Goal: Task Accomplishment & Management: Complete application form

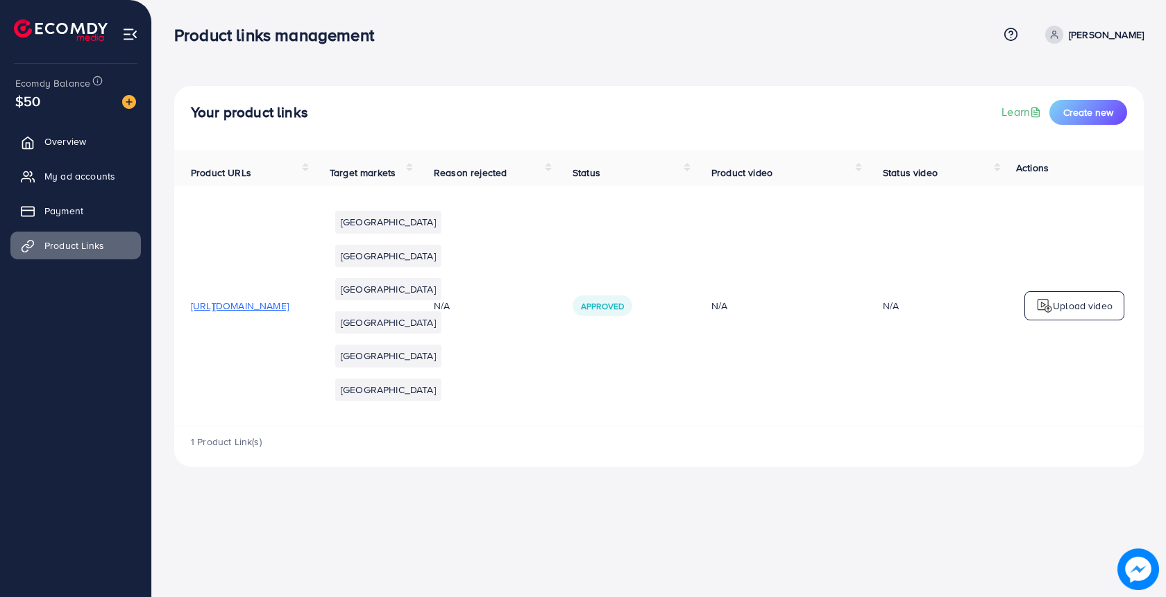
click at [1048, 314] on img at bounding box center [1044, 306] width 17 height 17
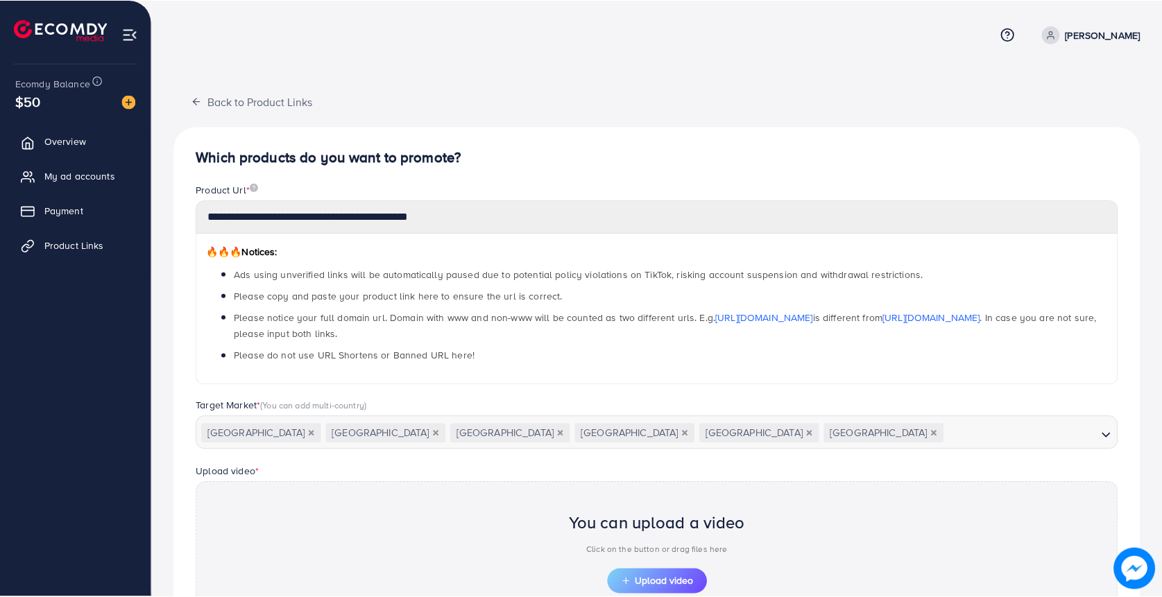
scroll to position [151, 0]
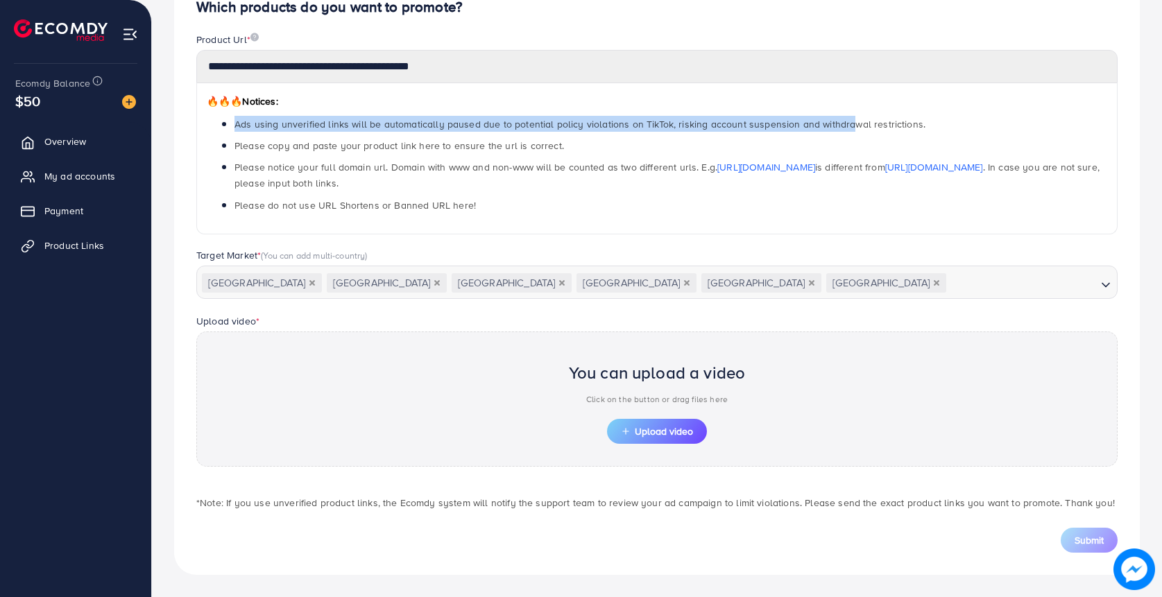
drag, startPoint x: 234, startPoint y: 128, endPoint x: 842, endPoint y: 121, distance: 608.5
click at [842, 121] on span "Ads using unverified links will be automatically paused due to potential policy…" at bounding box center [580, 124] width 691 height 14
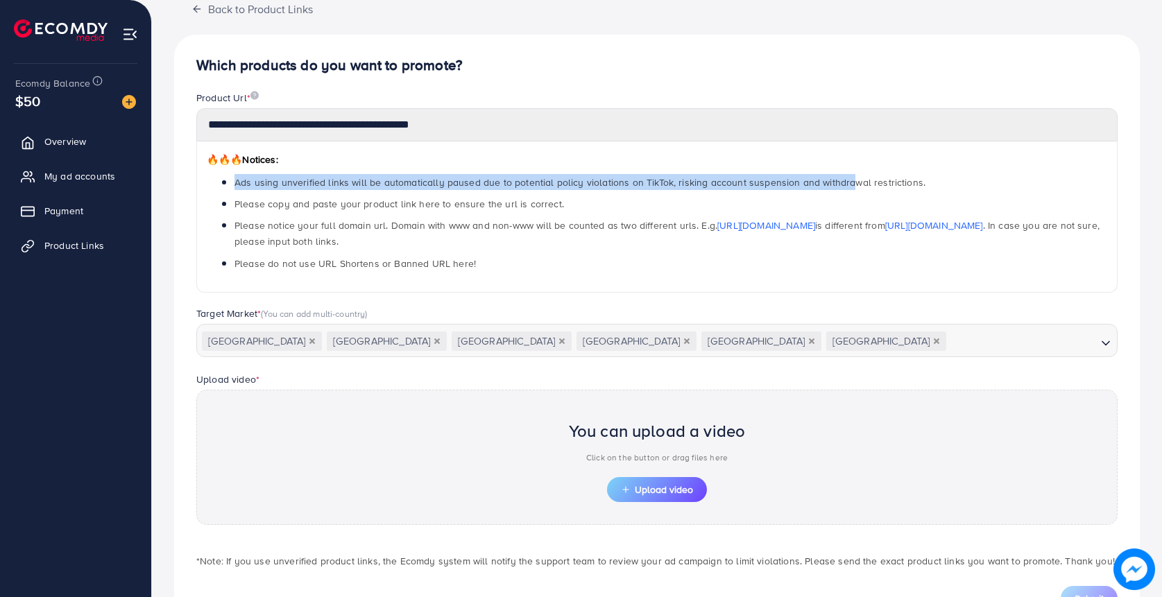
scroll to position [85, 0]
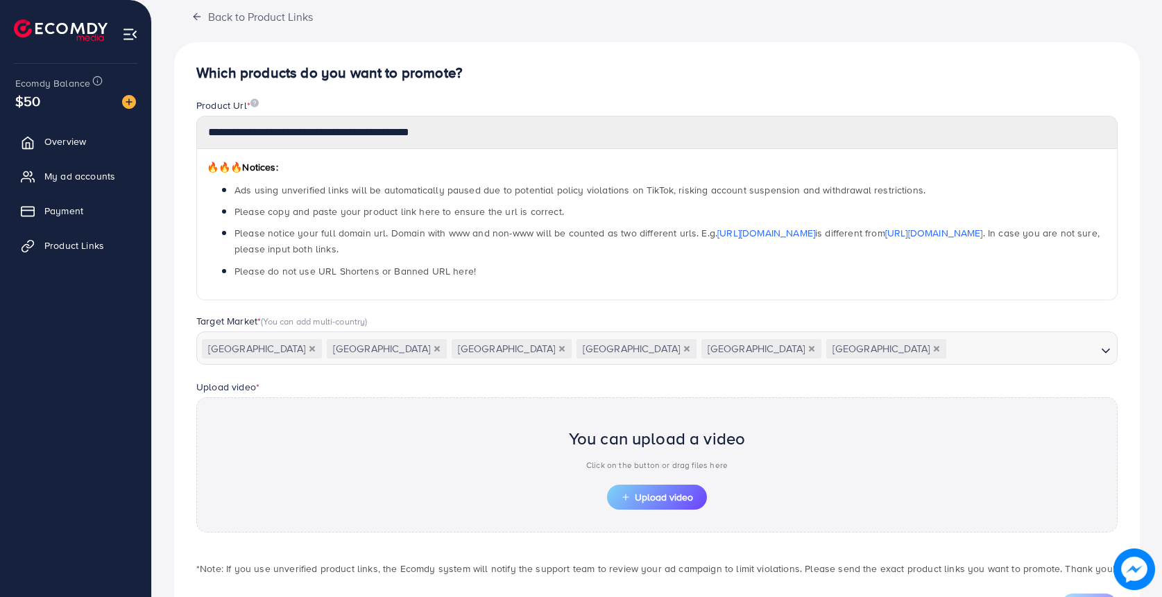
click at [1109, 349] on polyline "Search for option" at bounding box center [1105, 350] width 7 height 3
click at [306, 318] on span "(You can add multi-country)" at bounding box center [314, 321] width 106 height 12
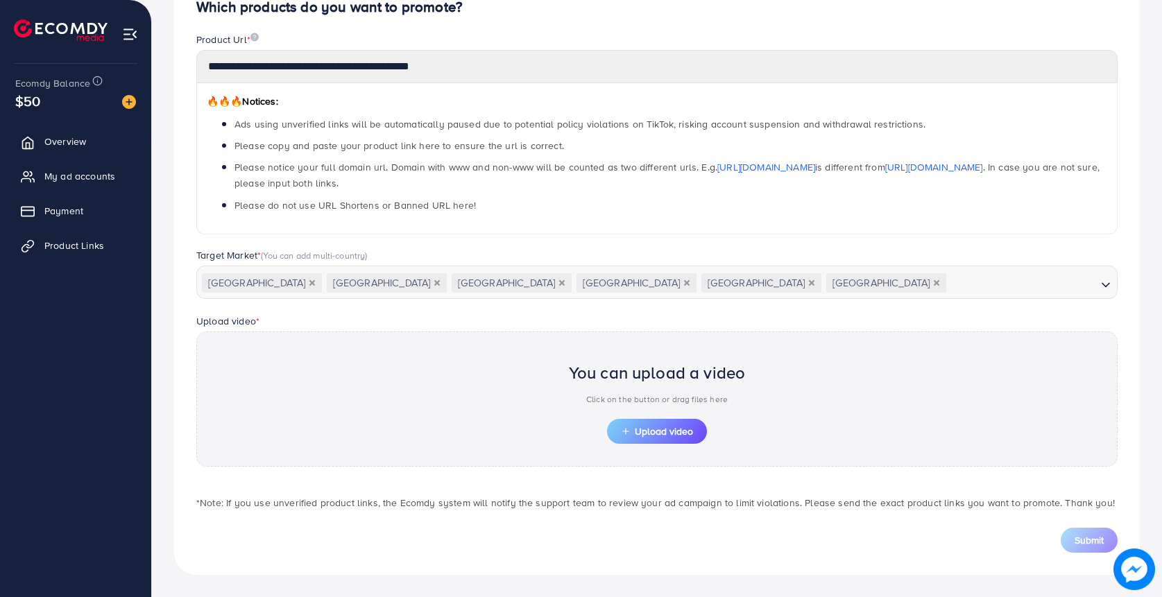
drag, startPoint x: 257, startPoint y: 501, endPoint x: 1116, endPoint y: 502, distance: 859.7
click at [1116, 502] on p "*Note: If you use unverified product links, the Ecomdy system will notify the s…" at bounding box center [656, 503] width 921 height 17
click at [658, 434] on span "Upload video" at bounding box center [657, 432] width 72 height 10
click at [656, 414] on div "You can upload a video Click on the button or drag files here" at bounding box center [657, 387] width 177 height 65
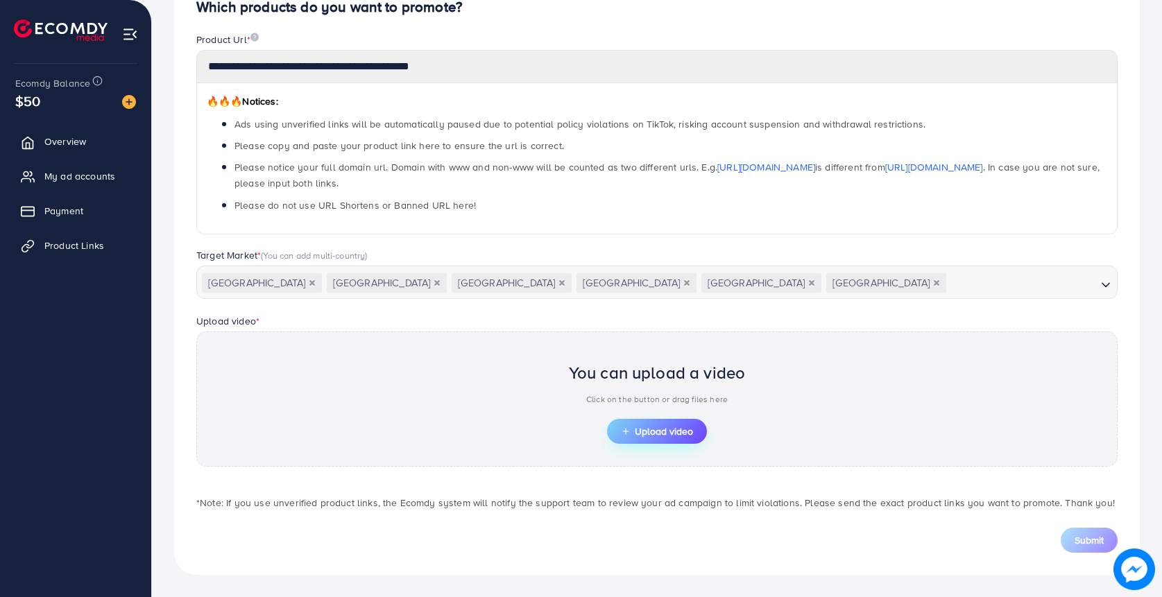
click at [656, 429] on span "Upload video" at bounding box center [657, 432] width 72 height 10
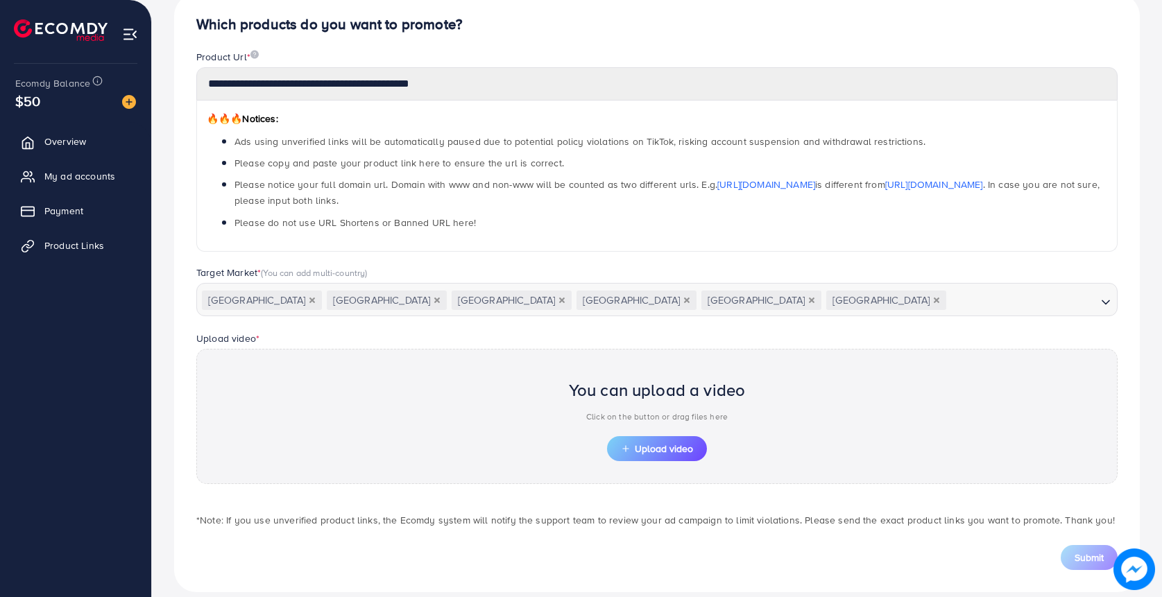
scroll to position [0, 0]
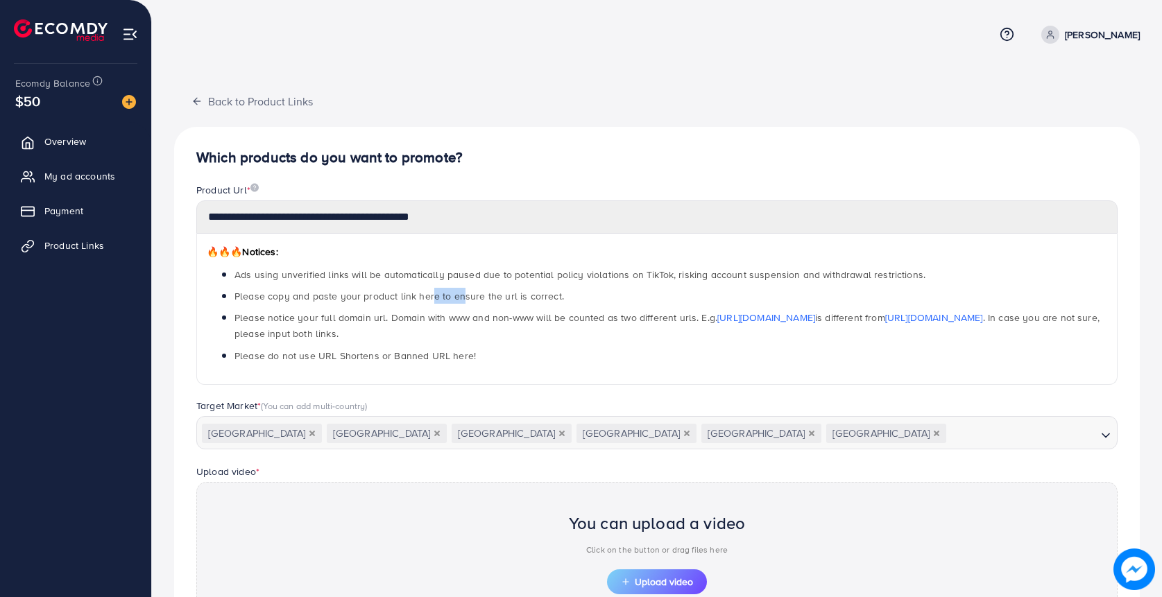
drag, startPoint x: 430, startPoint y: 294, endPoint x: 461, endPoint y: 291, distance: 30.7
click at [461, 291] on span "Please copy and paste your product link here to ensure the url is correct." at bounding box center [400, 296] width 330 height 14
click at [550, 298] on span "Please copy and paste your product link here to ensure the url is correct." at bounding box center [400, 296] width 330 height 14
drag, startPoint x: 555, startPoint y: 298, endPoint x: 298, endPoint y: 306, distance: 256.9
click at [298, 306] on ul "Ads using unverified links will be automatically paused due to potential policy…" at bounding box center [657, 314] width 901 height 97
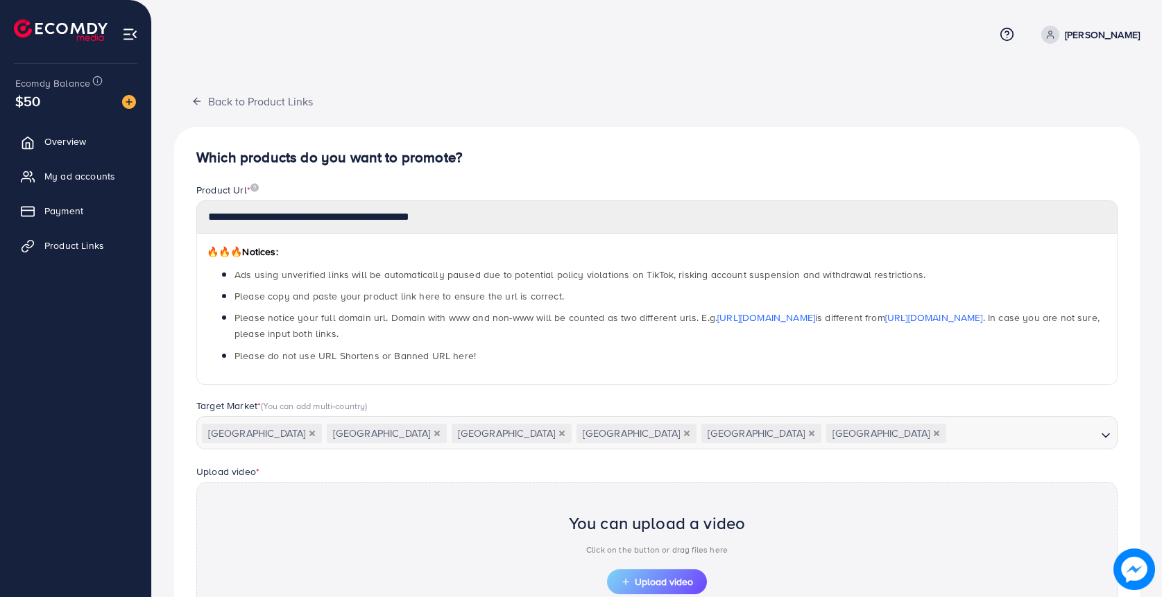
click at [83, 260] on ul "Overview My ad accounts Payment Product Links" at bounding box center [75, 198] width 151 height 153
click at [71, 239] on span "Product Links" at bounding box center [78, 246] width 60 height 14
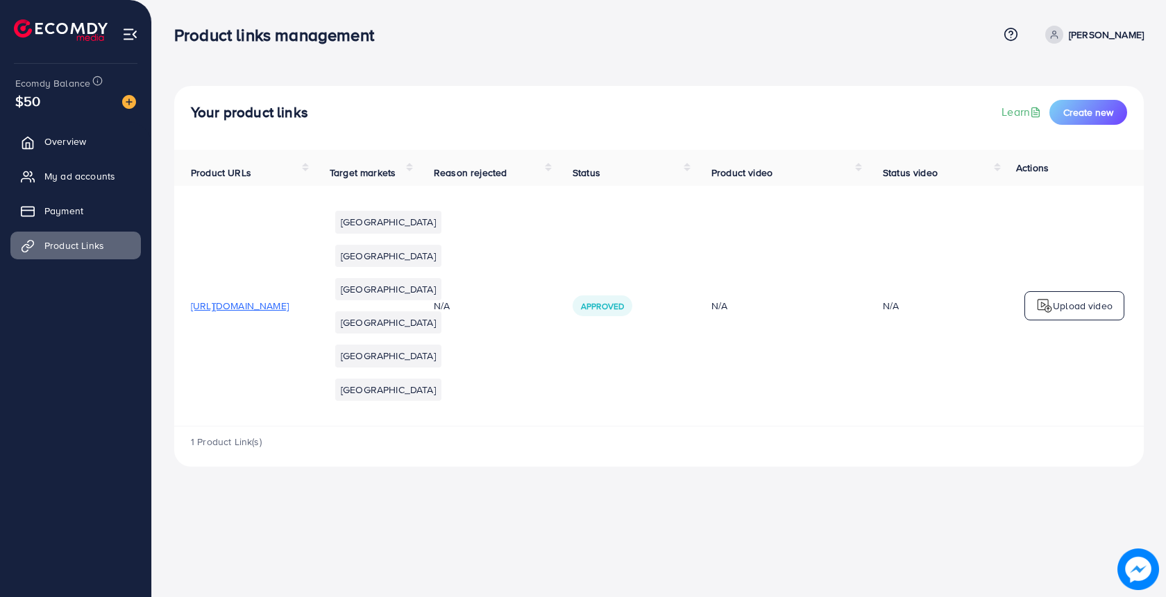
drag, startPoint x: 184, startPoint y: 334, endPoint x: 411, endPoint y: 335, distance: 226.9
click at [313, 335] on td "[URL][DOMAIN_NAME]" at bounding box center [243, 306] width 139 height 240
click at [313, 414] on td "[URL][DOMAIN_NAME]" at bounding box center [243, 306] width 139 height 240
click at [1075, 314] on p "Upload video" at bounding box center [1083, 306] width 60 height 17
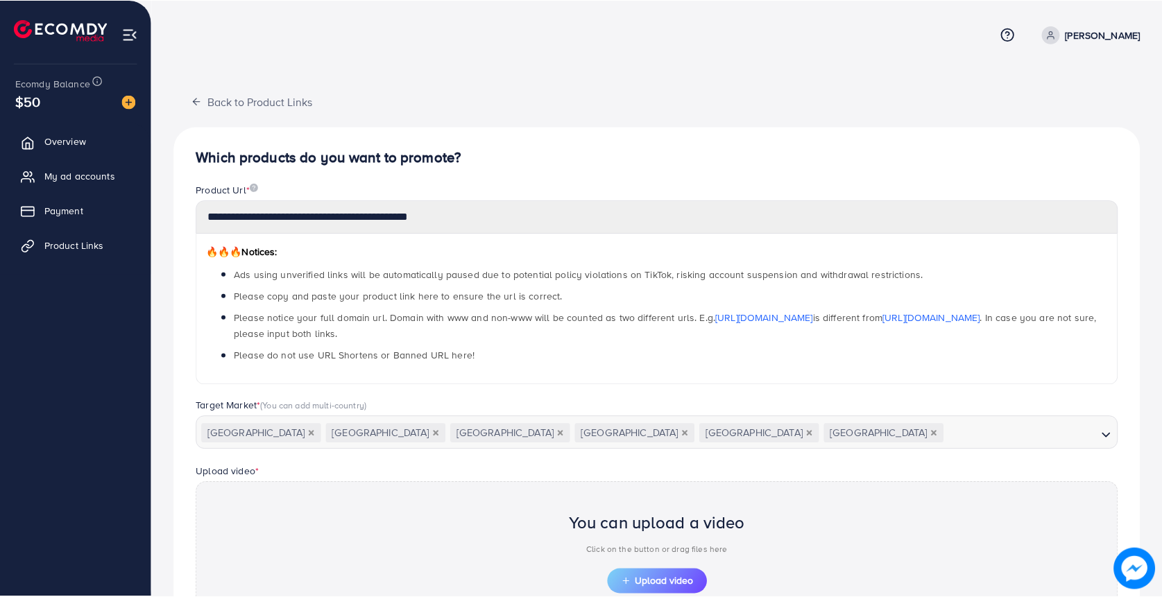
scroll to position [151, 0]
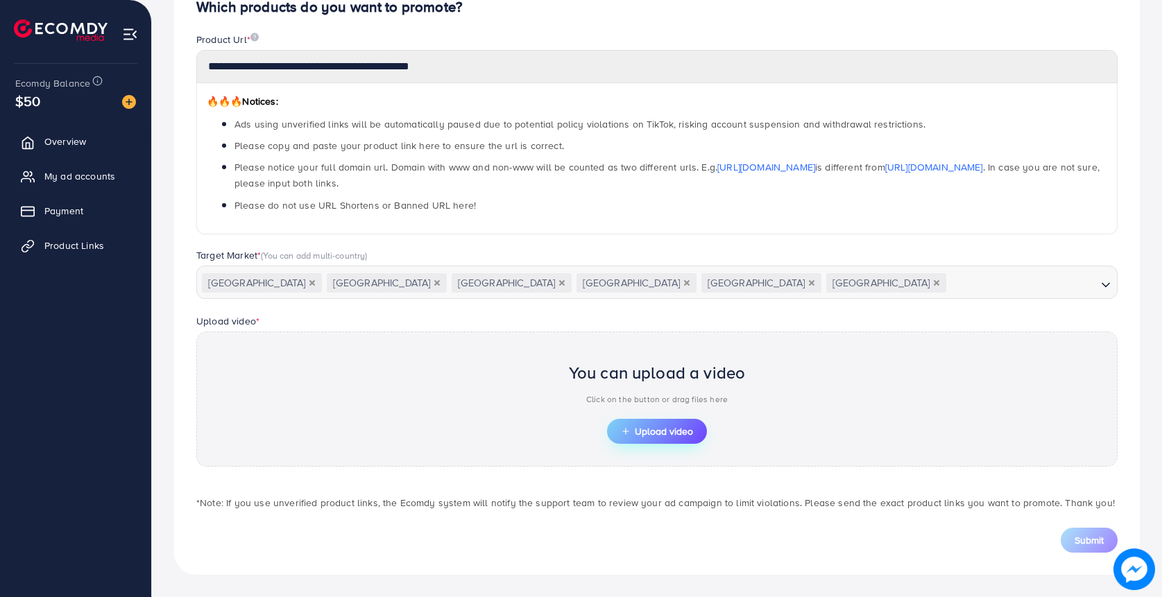
click at [661, 443] on button "Upload video" at bounding box center [657, 431] width 100 height 25
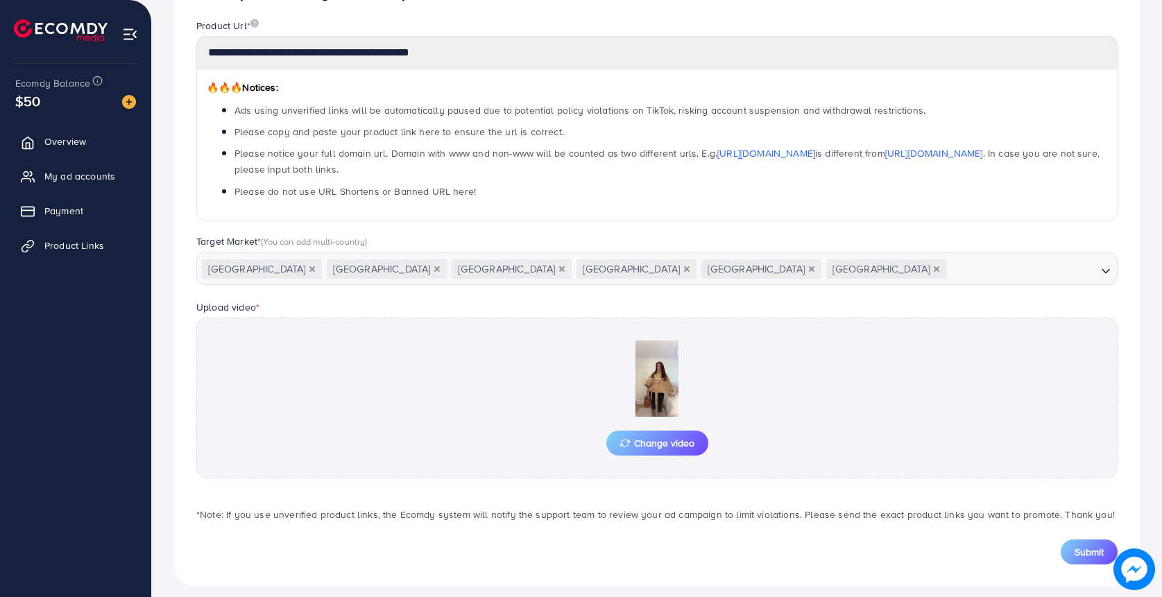
scroll to position [176, 0]
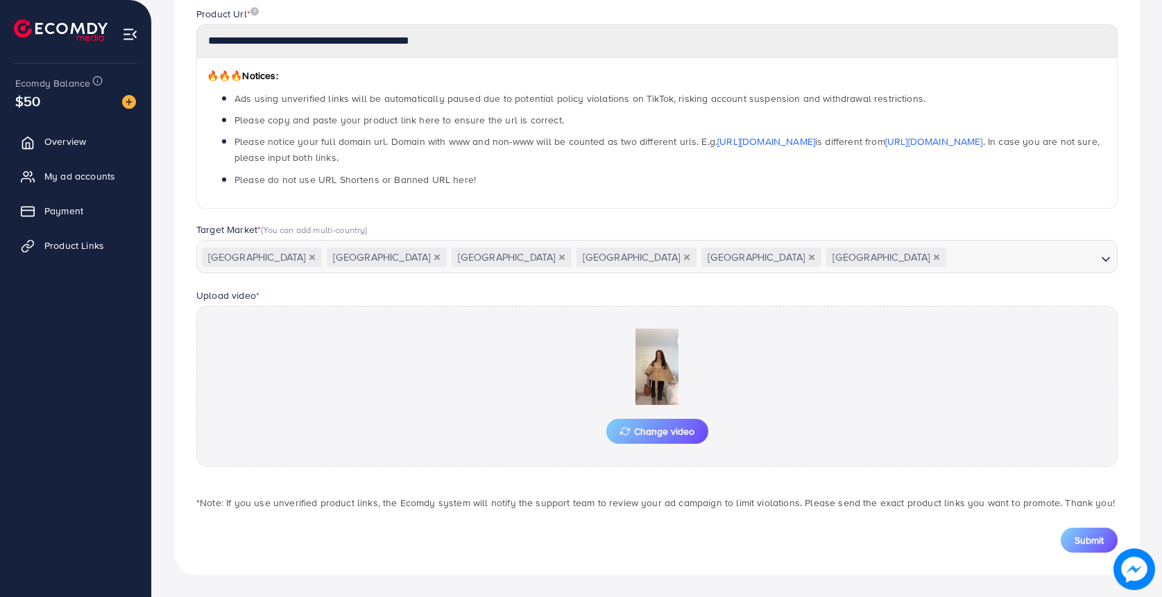
click at [1066, 529] on div "Submit" at bounding box center [656, 540] width 921 height 25
click at [1072, 542] on button "Submit" at bounding box center [1089, 540] width 57 height 25
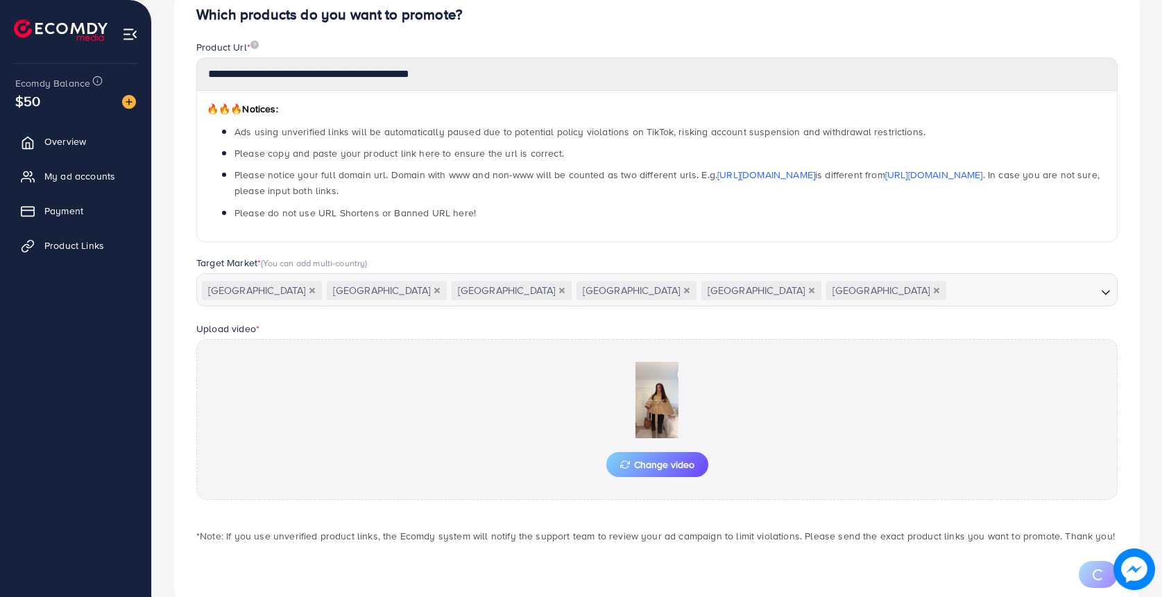
scroll to position [138, 0]
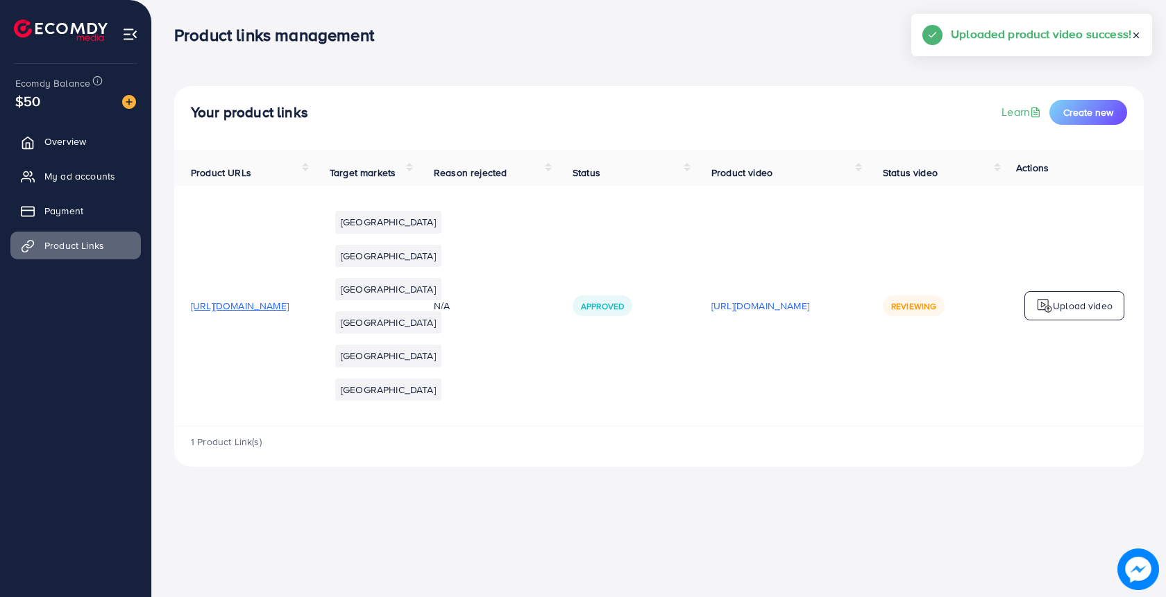
scroll to position [0, 133]
click at [1070, 314] on p "Upload video" at bounding box center [1083, 306] width 60 height 17
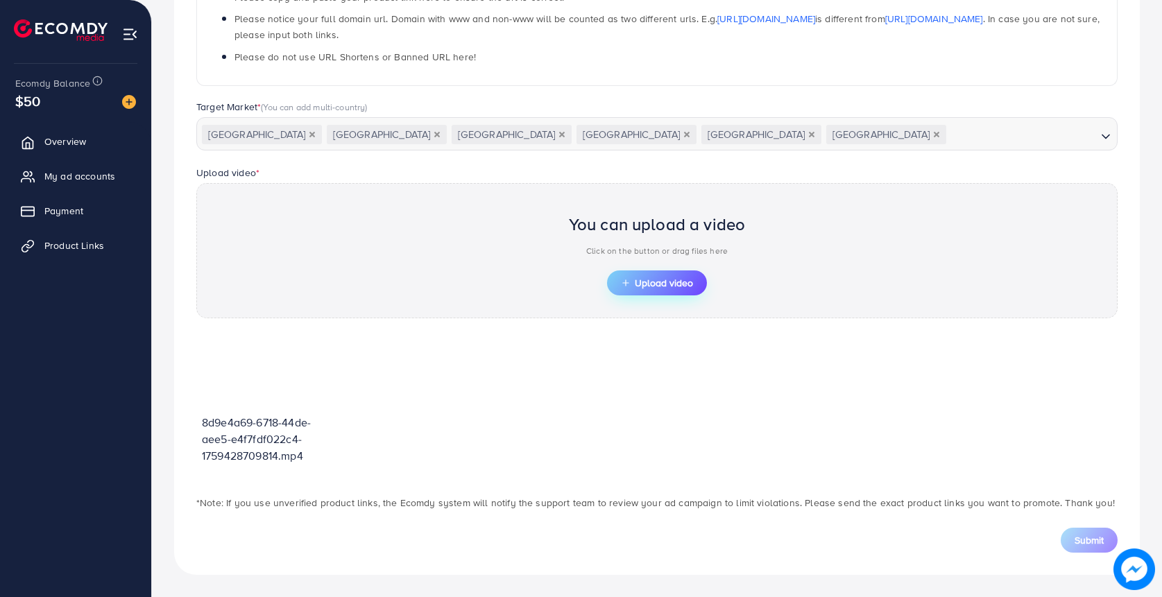
click at [653, 291] on button "Upload video" at bounding box center [657, 283] width 100 height 25
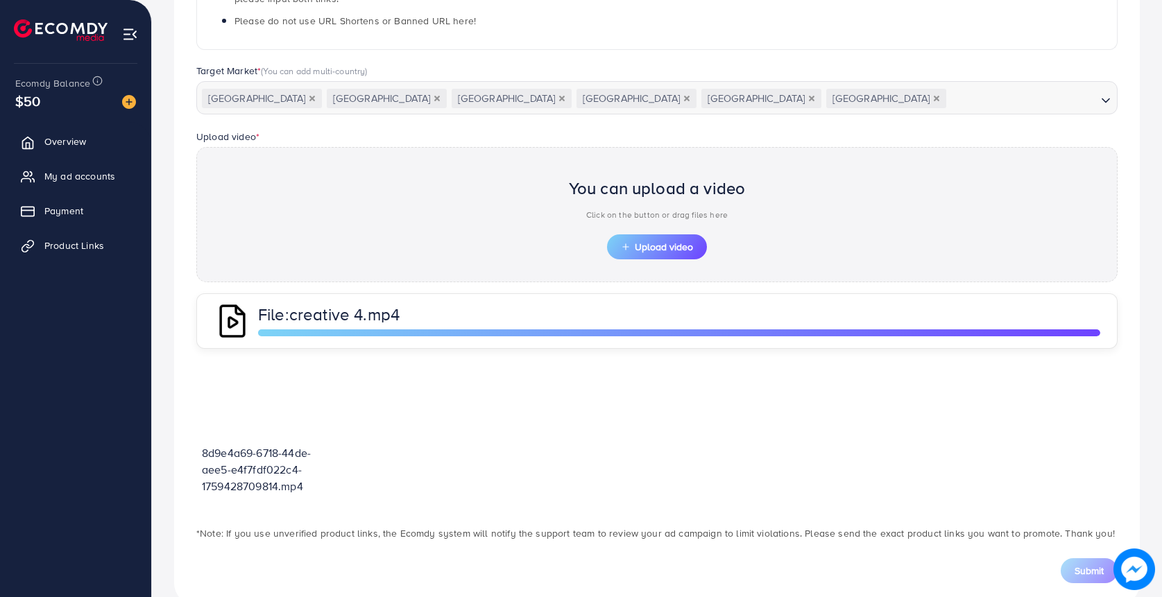
scroll to position [316, 0]
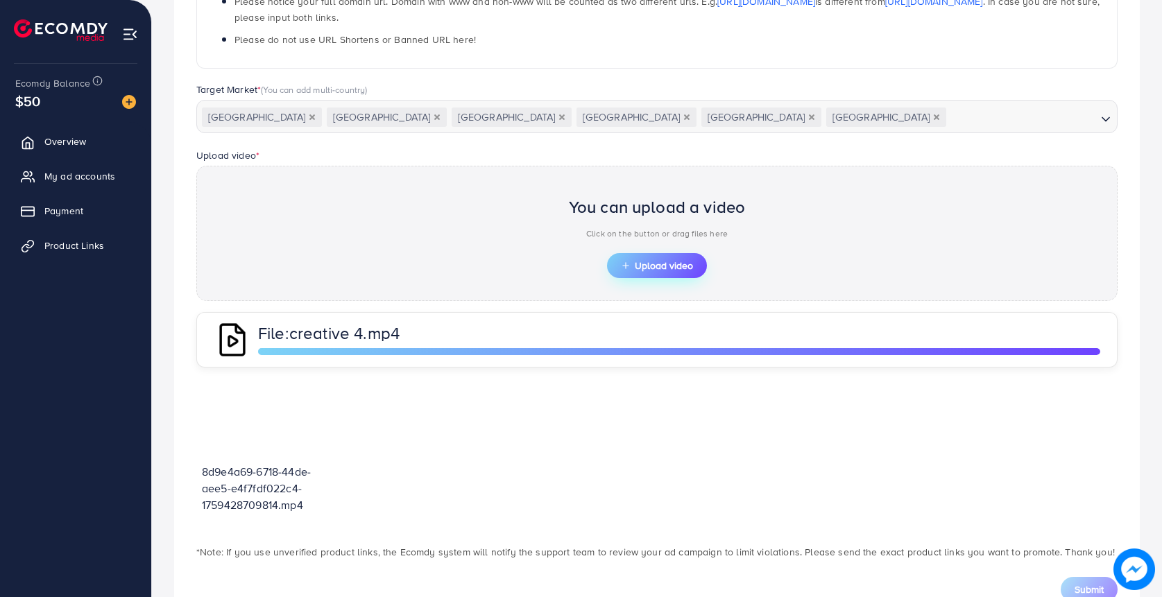
click at [649, 266] on span "Upload video" at bounding box center [657, 266] width 72 height 10
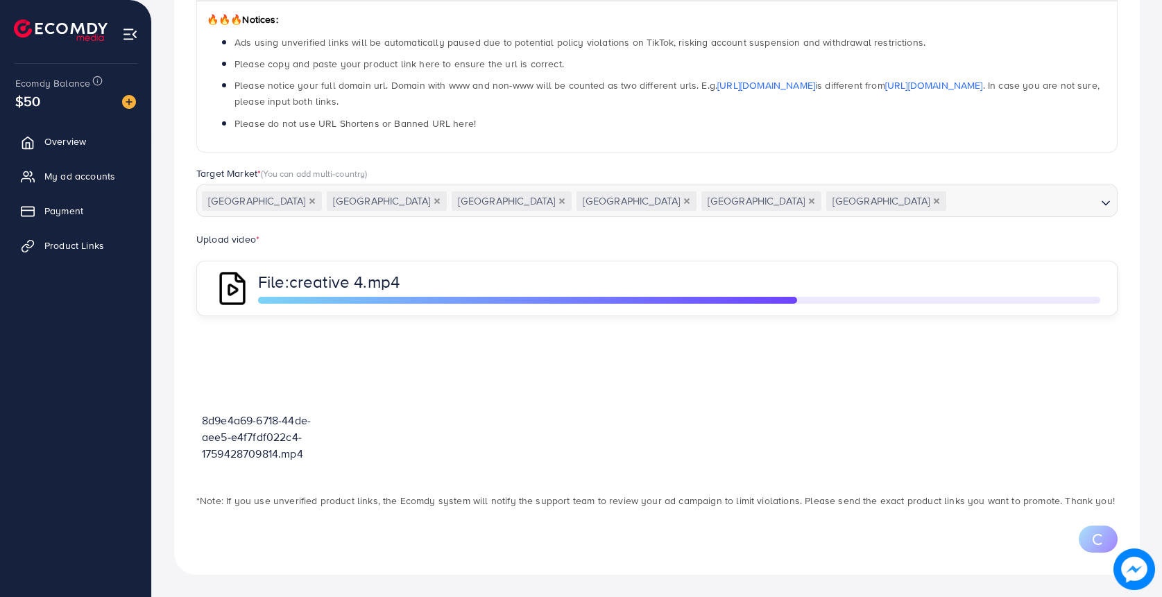
click at [1144, 572] on img at bounding box center [1135, 570] width 42 height 42
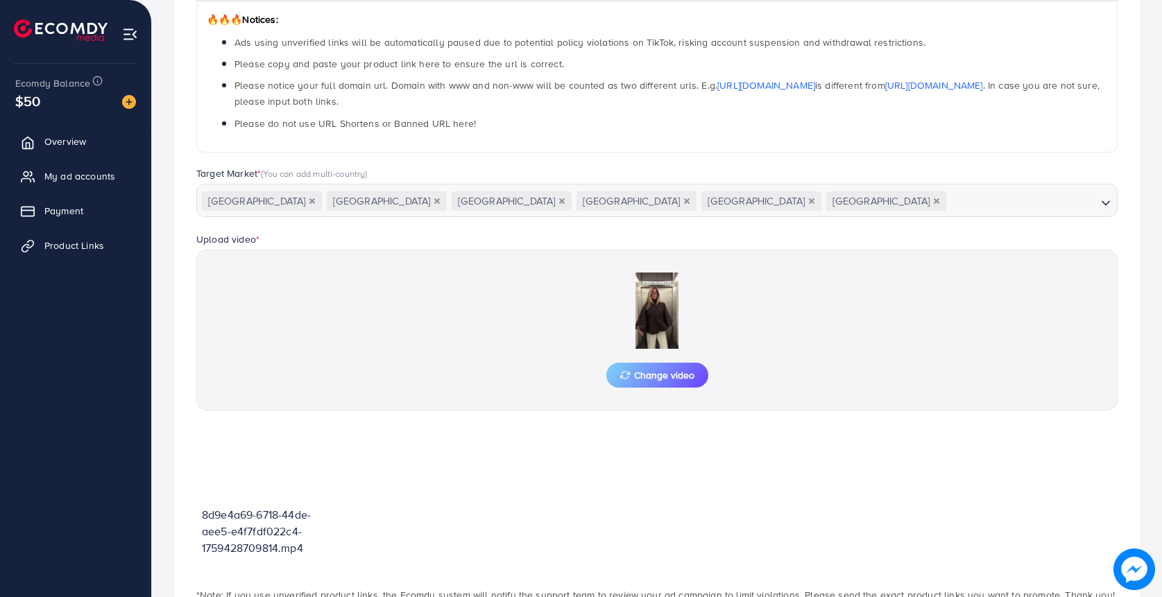
scroll to position [325, 0]
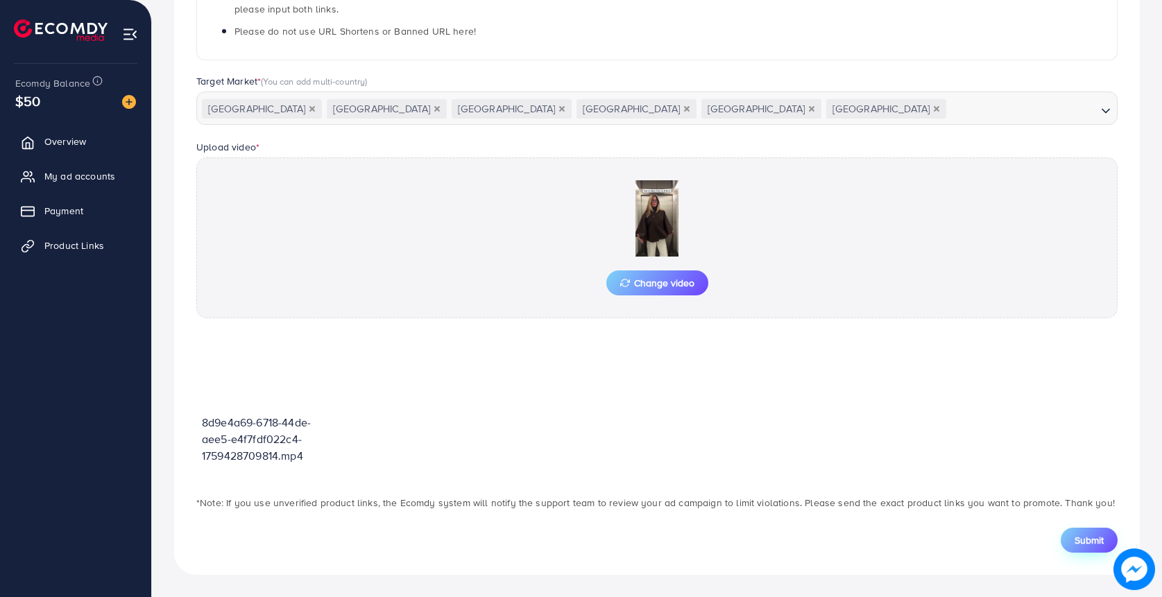
click at [1066, 547] on button "Submit" at bounding box center [1089, 540] width 57 height 25
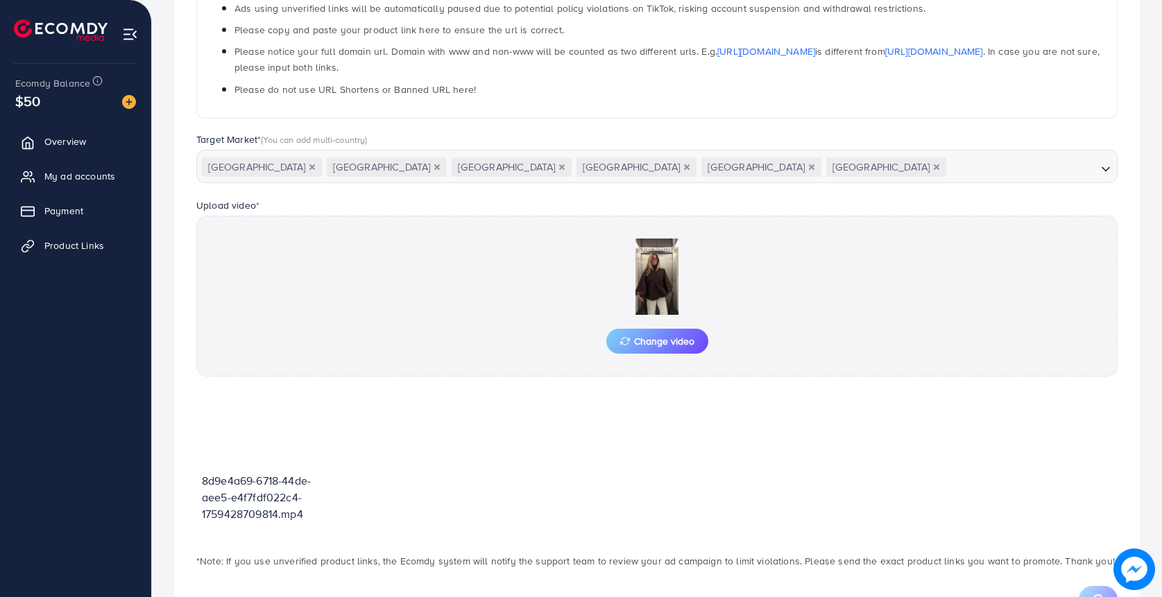
scroll to position [327, 0]
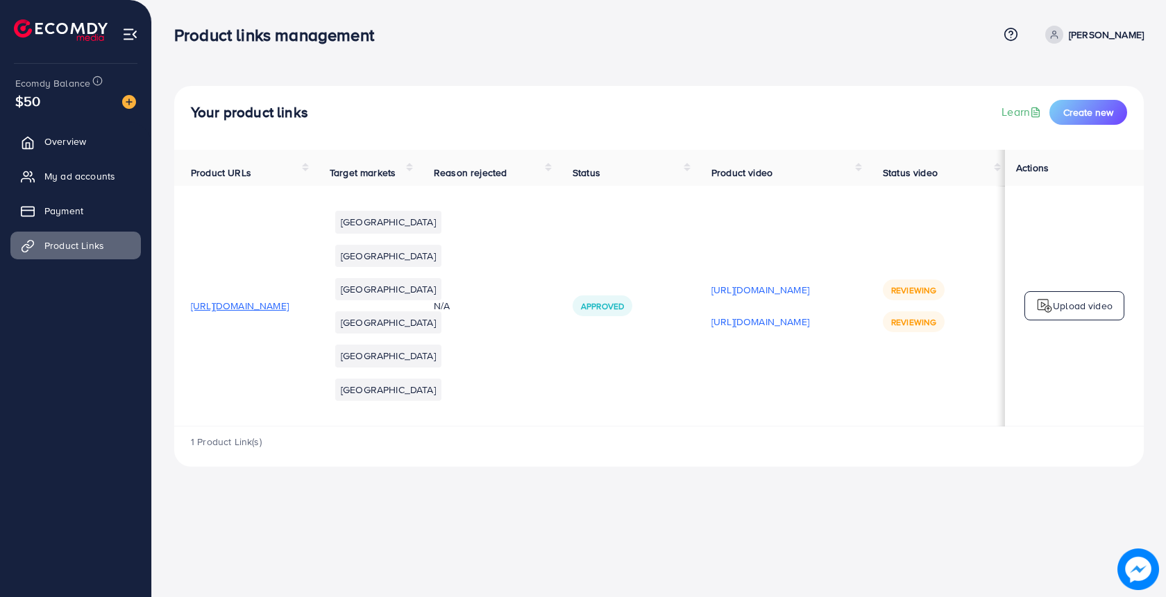
click at [1061, 314] on p "Upload video" at bounding box center [1083, 306] width 60 height 17
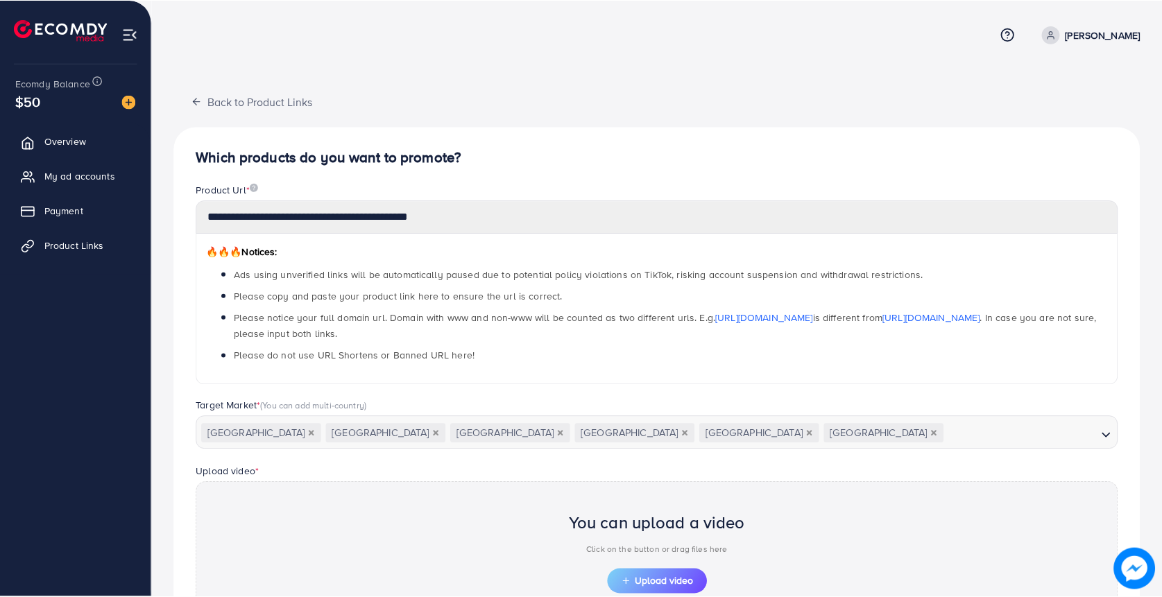
scroll to position [299, 0]
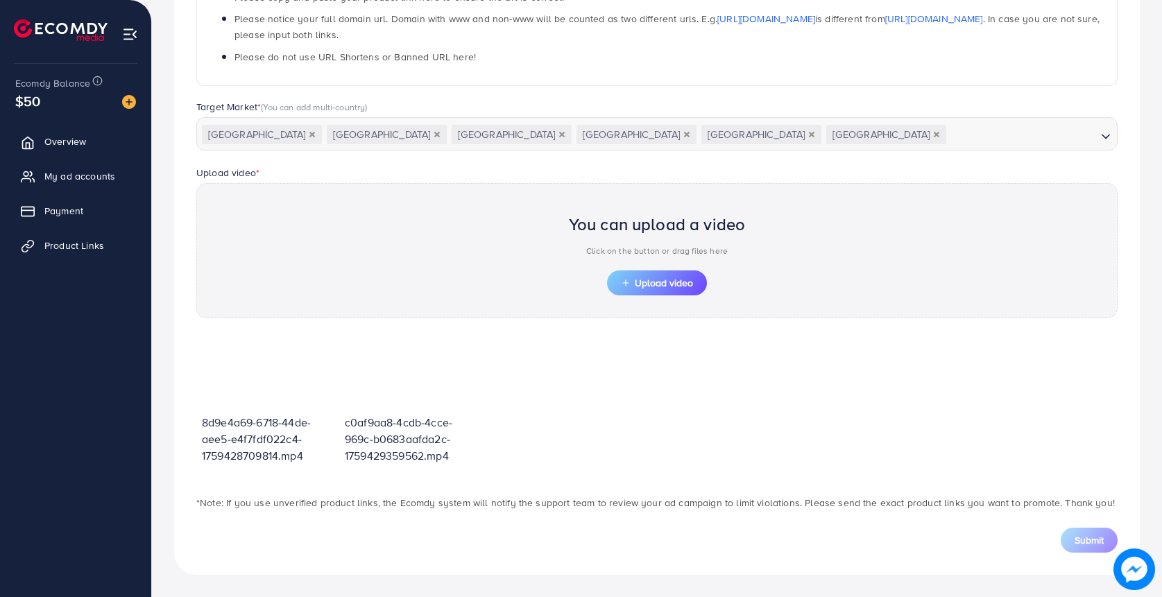
click at [670, 256] on p "Click on the button or drag files here" at bounding box center [657, 251] width 177 height 17
click at [670, 269] on div "You can upload a video Click on the button or drag files here" at bounding box center [657, 238] width 177 height 65
click at [668, 278] on span "Upload video" at bounding box center [657, 283] width 72 height 10
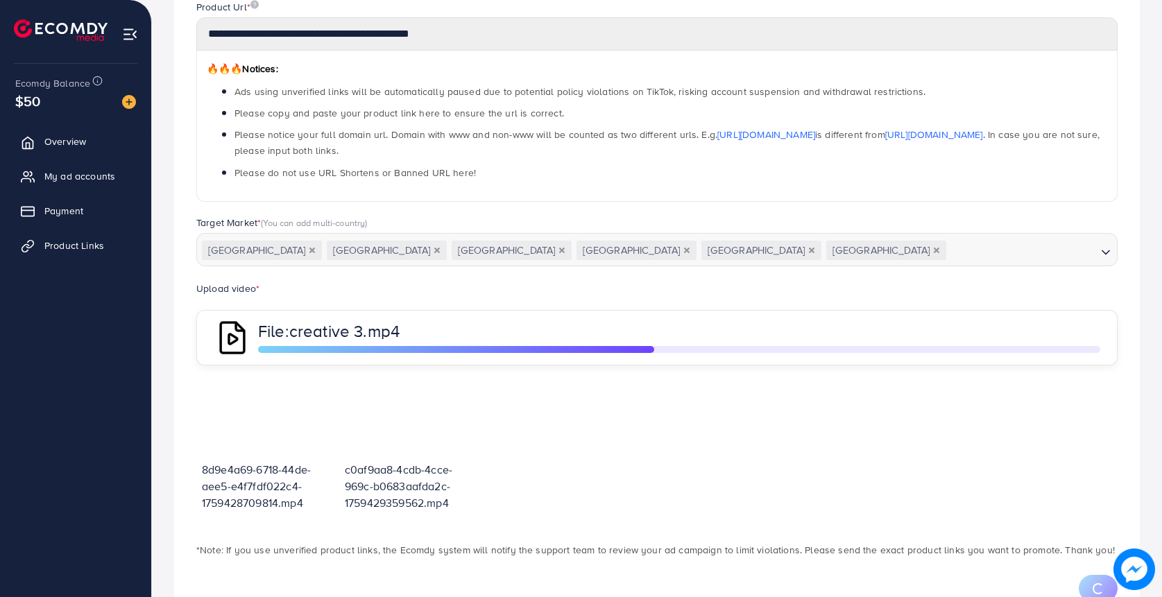
scroll to position [180, 0]
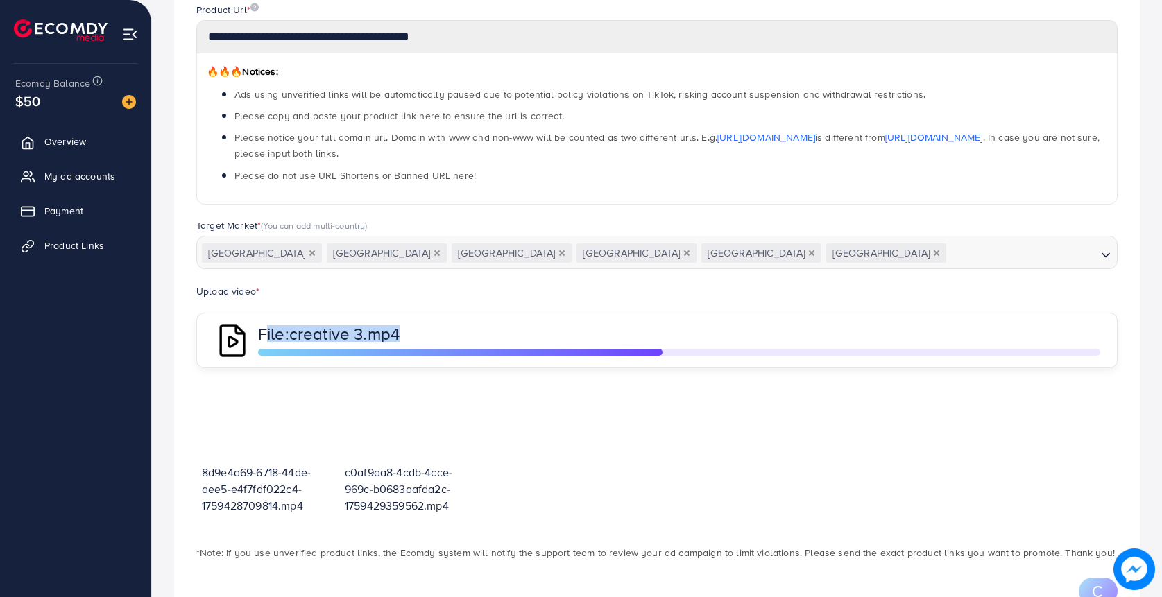
drag, startPoint x: 258, startPoint y: 330, endPoint x: 425, endPoint y: 330, distance: 167.2
click at [425, 330] on p "File: creative 3.mp4" at bounding box center [483, 333] width 451 height 17
click at [441, 311] on div "Upload video * File: creative 3.mp4" at bounding box center [657, 325] width 944 height 85
drag, startPoint x: 443, startPoint y: 338, endPoint x: 219, endPoint y: 334, distance: 223.5
click at [219, 334] on div "File: creative 3.mp4" at bounding box center [656, 341] width 921 height 56
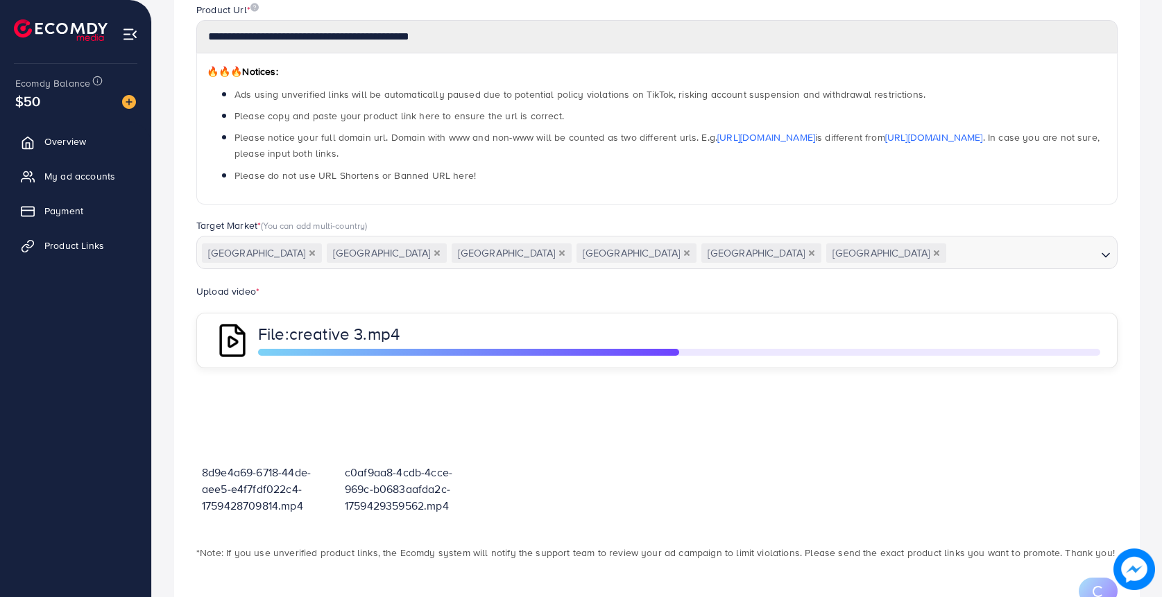
click at [172, 321] on div "**********" at bounding box center [657, 235] width 1010 height 830
drag, startPoint x: 172, startPoint y: 320, endPoint x: 449, endPoint y: 335, distance: 277.3
click at [449, 336] on div "**********" at bounding box center [657, 235] width 1010 height 830
click at [449, 335] on p "File: creative 3.mp4" at bounding box center [483, 333] width 451 height 17
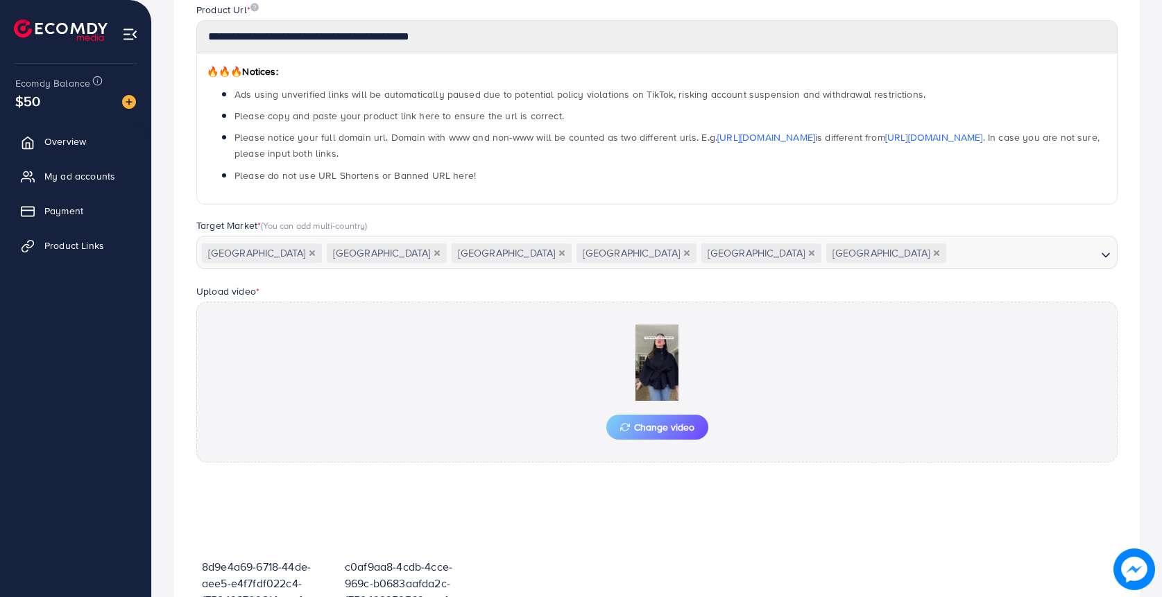
scroll to position [325, 0]
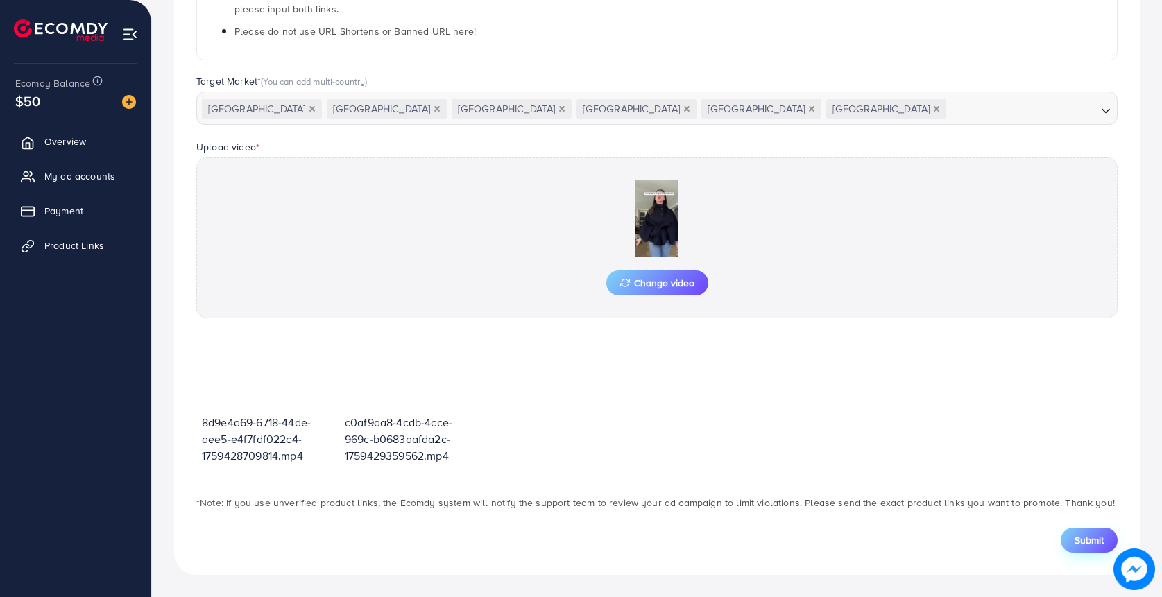
click at [1078, 547] on button "Submit" at bounding box center [1089, 540] width 57 height 25
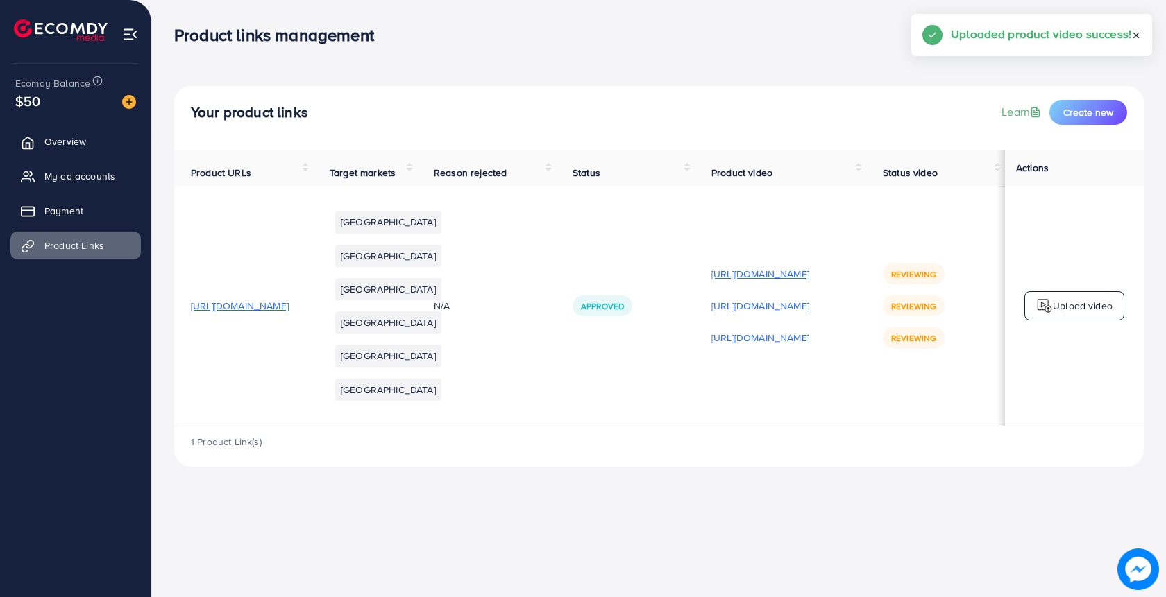
scroll to position [0, 133]
click at [1069, 314] on p "Upload video" at bounding box center [1083, 306] width 60 height 17
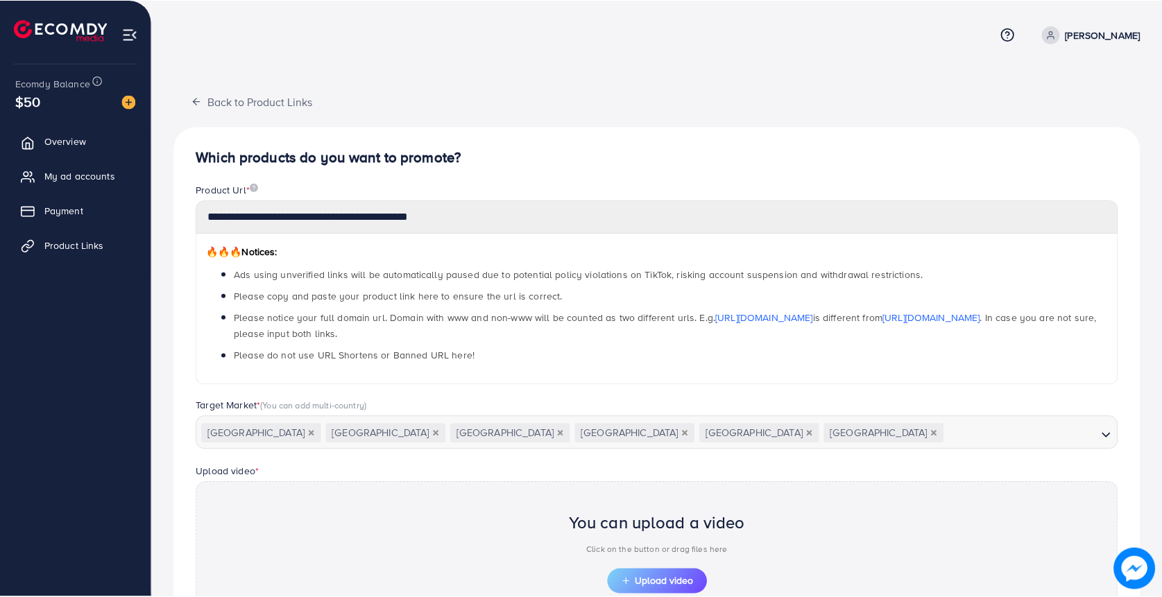
scroll to position [299, 0]
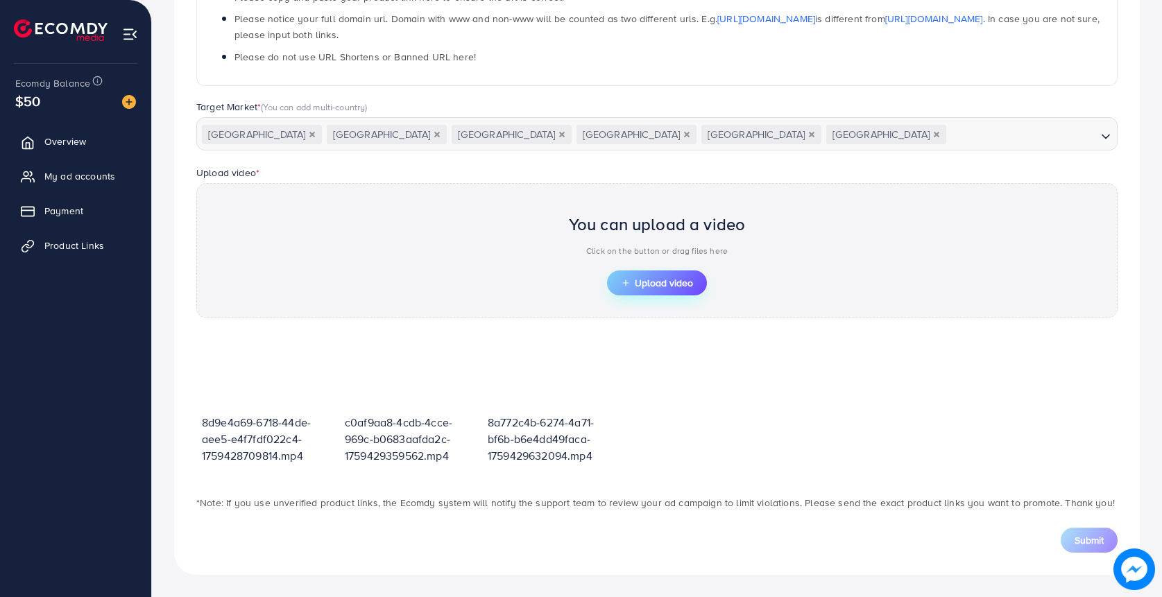
click at [670, 282] on span "Upload video" at bounding box center [657, 283] width 72 height 10
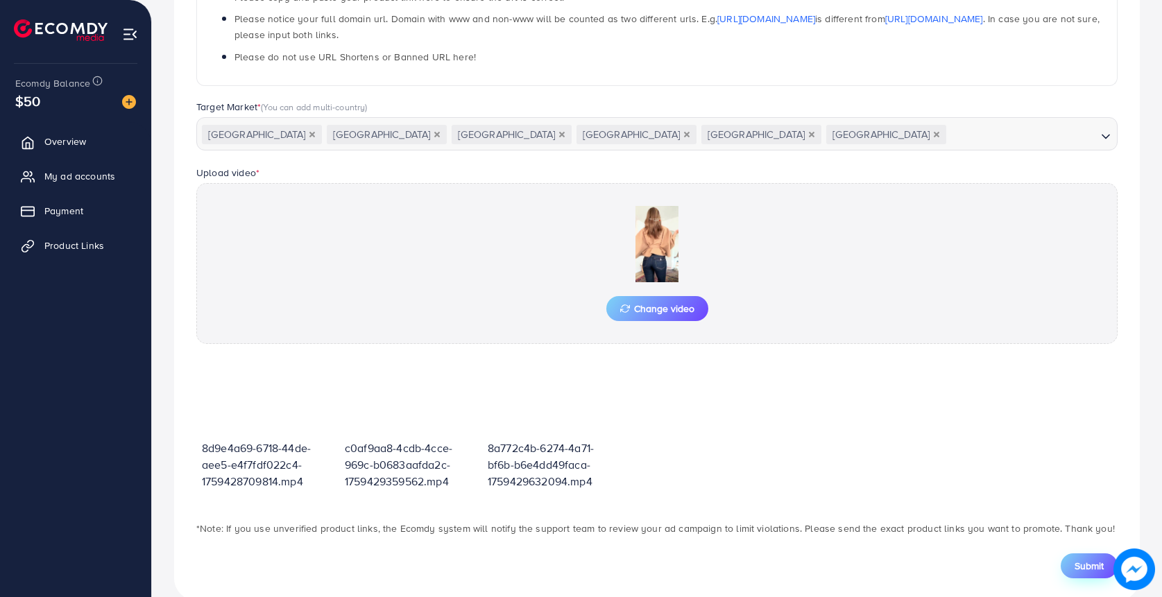
click at [1079, 566] on span "Submit" at bounding box center [1089, 566] width 29 height 14
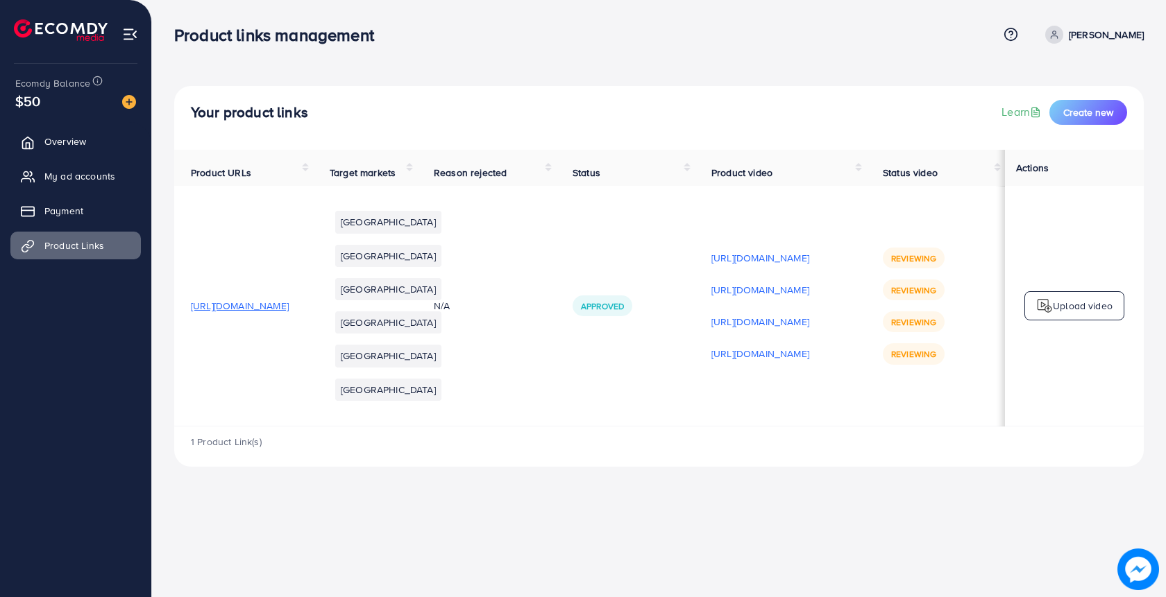
scroll to position [0, 133]
click at [1076, 314] on p "Upload video" at bounding box center [1083, 306] width 60 height 17
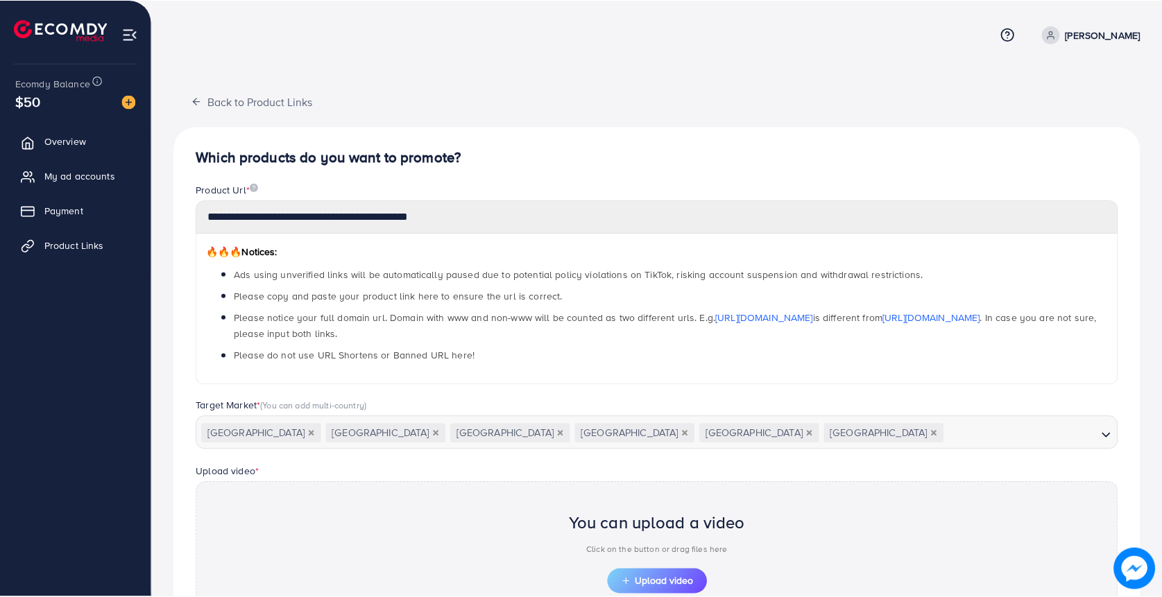
scroll to position [299, 0]
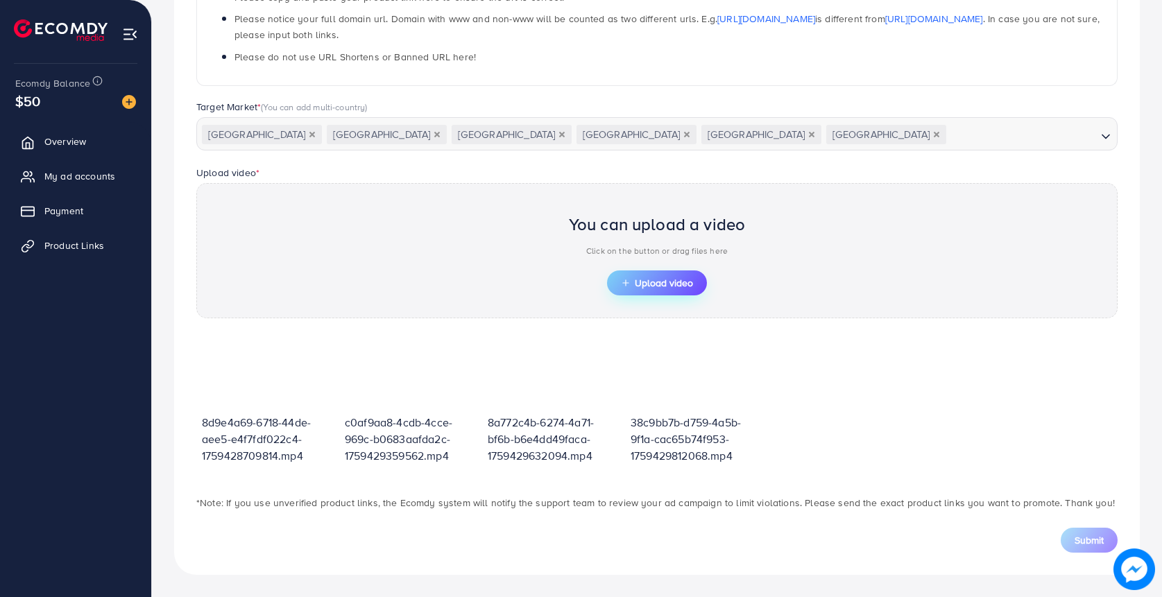
click at [646, 284] on span "Upload video" at bounding box center [657, 283] width 72 height 10
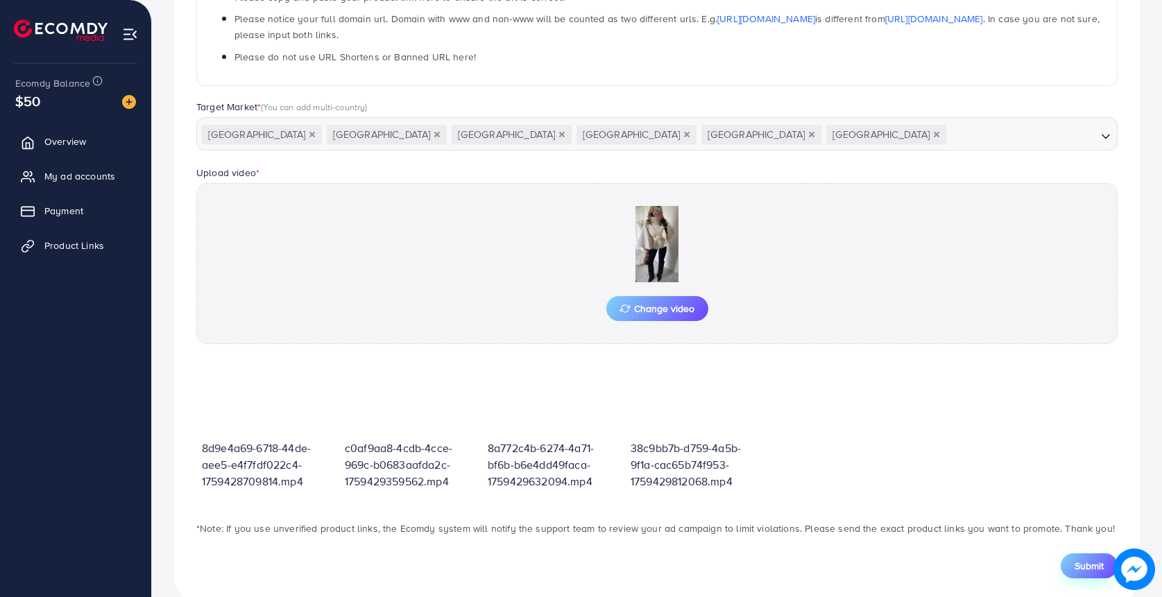
click at [1081, 569] on span "Submit" at bounding box center [1089, 566] width 29 height 14
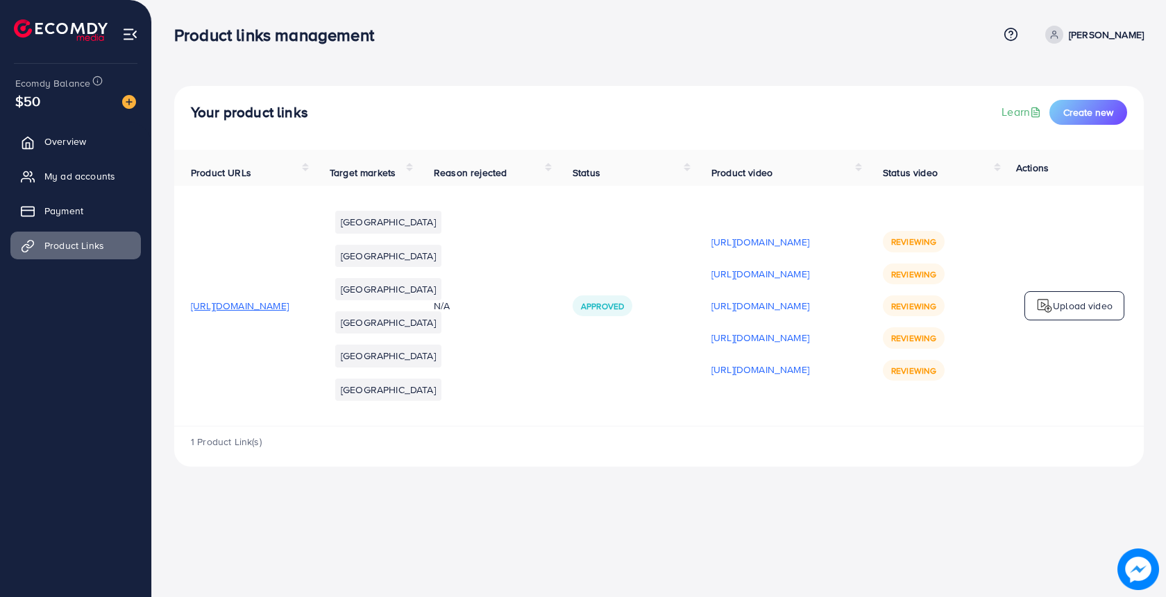
scroll to position [0, 133]
click at [289, 313] on span "[URL][DOMAIN_NAME]" at bounding box center [240, 306] width 98 height 14
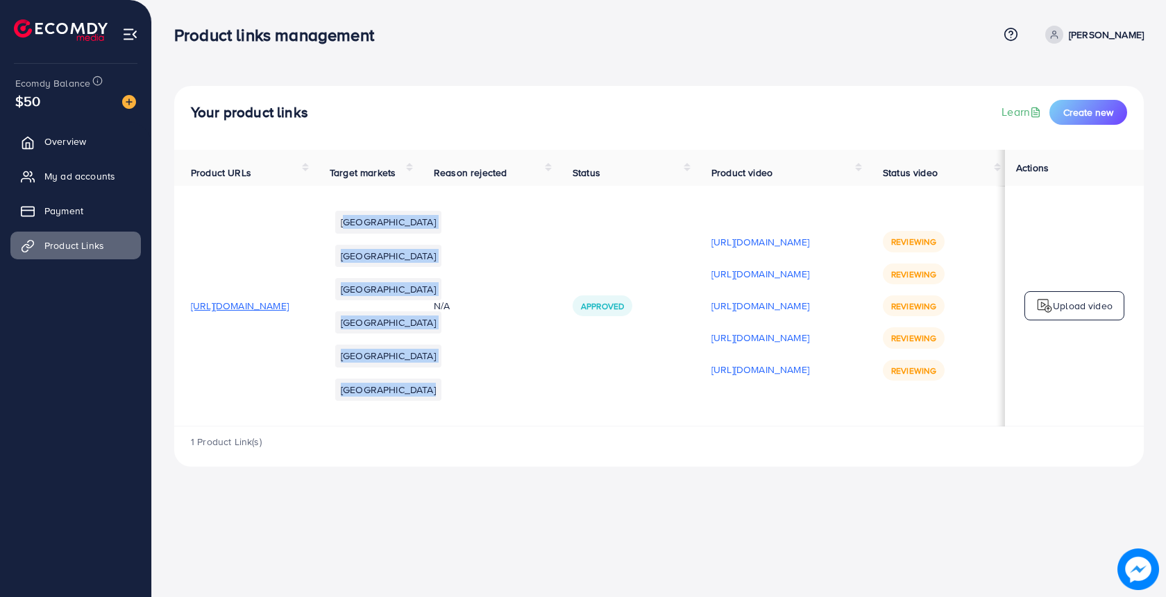
drag, startPoint x: 443, startPoint y: 225, endPoint x: 522, endPoint y: 337, distance: 137.3
click at [522, 337] on tr "https://amaramilano.de/products/belt-cape-jacket United Kingdom United States C…" at bounding box center [658, 306] width 969 height 240
click at [522, 337] on td "N/A" at bounding box center [486, 306] width 139 height 240
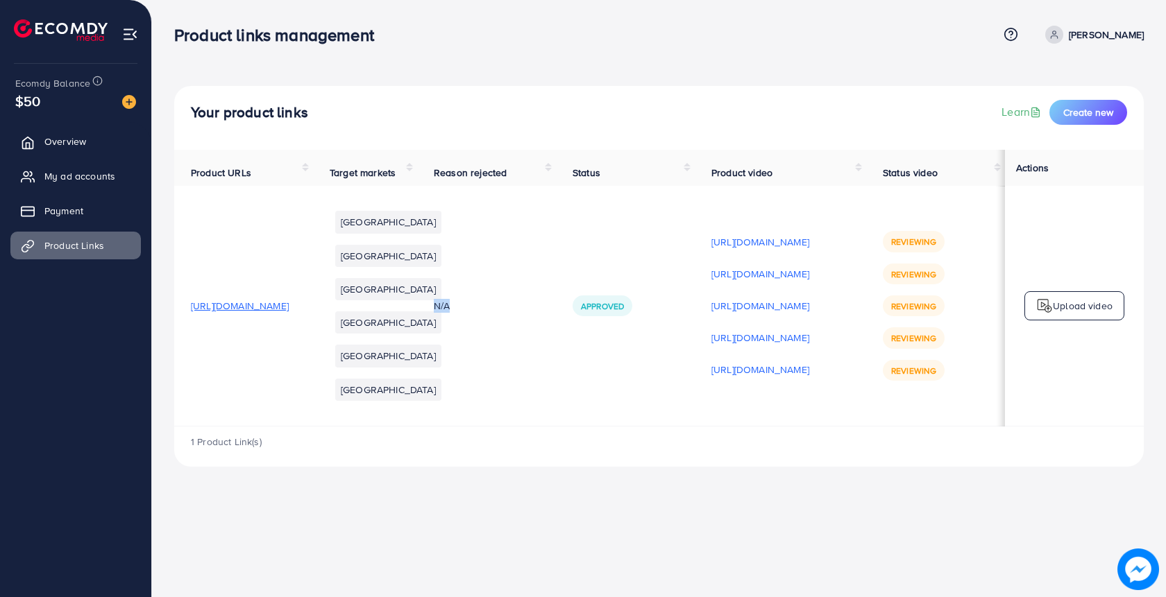
drag, startPoint x: 529, startPoint y: 331, endPoint x: 569, endPoint y: 331, distance: 40.2
click at [556, 331] on td "N/A" at bounding box center [486, 306] width 139 height 240
drag, startPoint x: 547, startPoint y: 335, endPoint x: 591, endPoint y: 335, distance: 44.4
click at [591, 316] on div "Approved" at bounding box center [602, 306] width 60 height 21
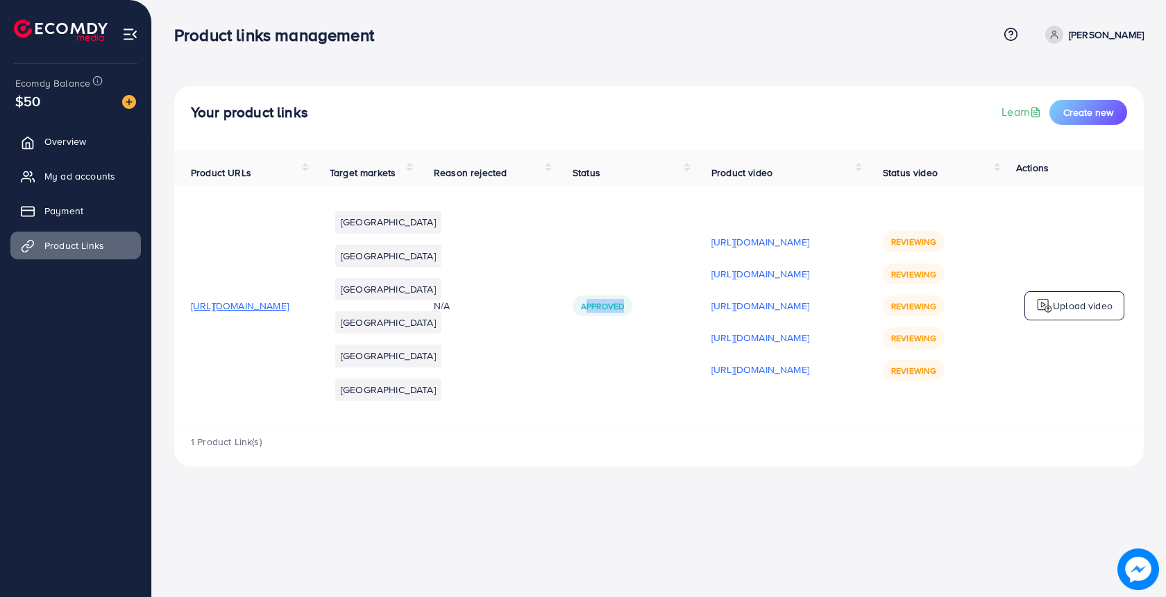
click at [591, 316] on div "Approved" at bounding box center [602, 306] width 60 height 21
